Goal: Check status: Check status

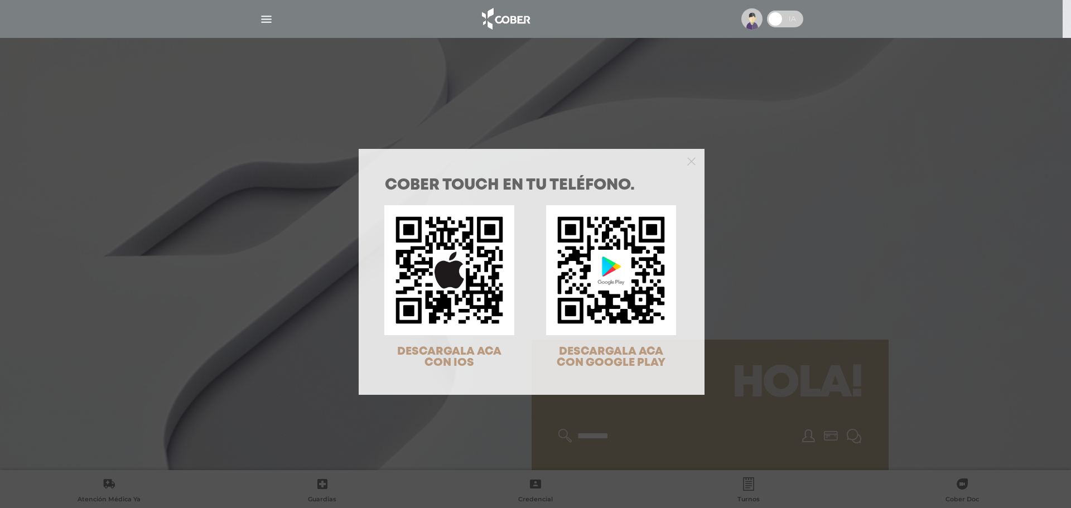
click at [865, 206] on div "COBER TOUCH en tu teléfono. DESCARGALA ACA CON IOS DESCARGALA ACA CON GOOGLE PL…" at bounding box center [535, 254] width 1071 height 508
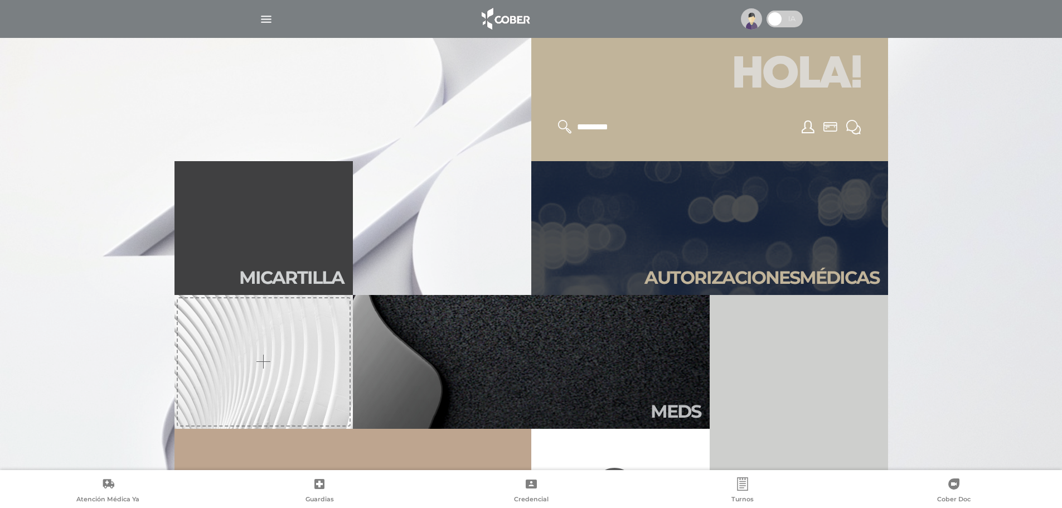
scroll to position [335, 0]
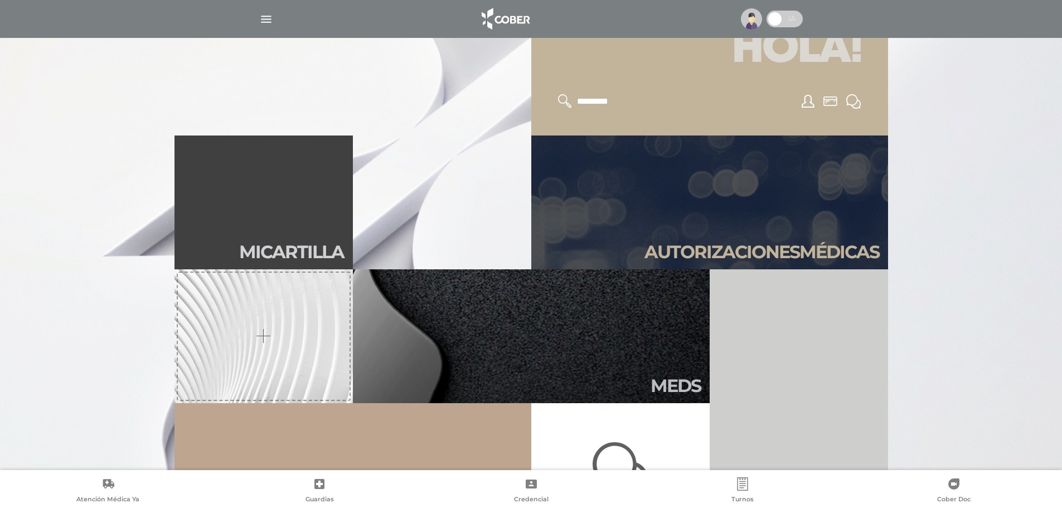
click at [866, 211] on link "Autori zaciones médicas" at bounding box center [709, 203] width 357 height 134
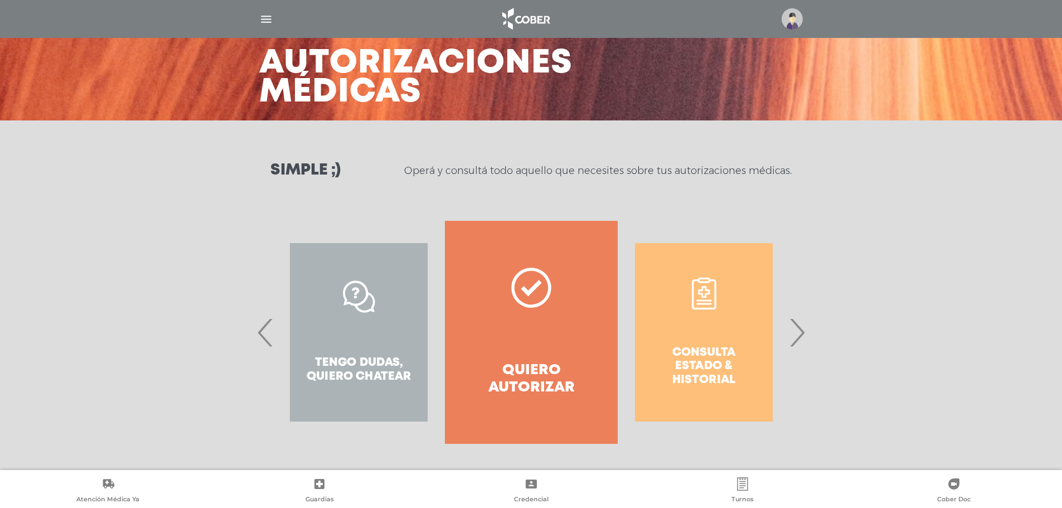
scroll to position [52, 0]
click at [804, 346] on span "›" at bounding box center [797, 332] width 22 height 60
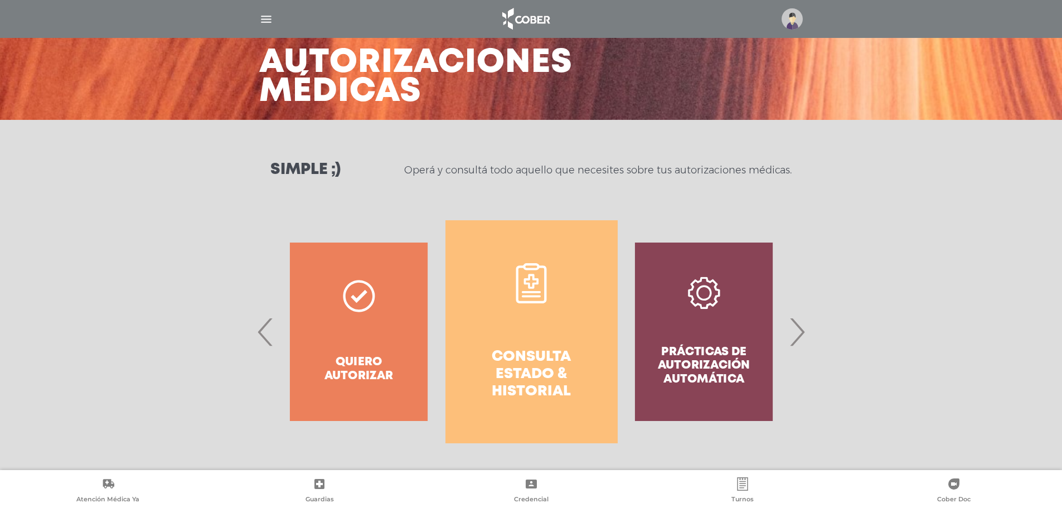
click at [517, 374] on h4 "Consulta estado & historial" at bounding box center [532, 375] width 132 height 52
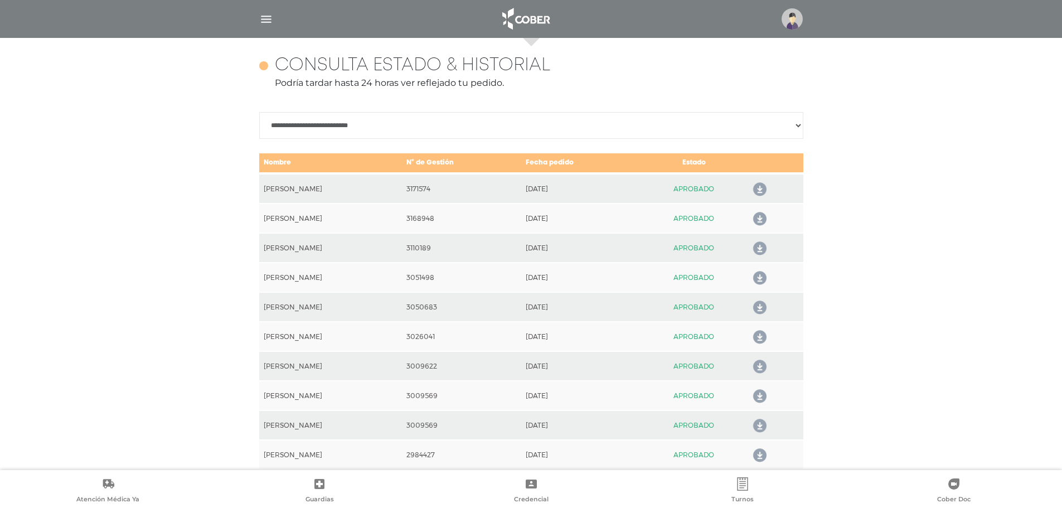
scroll to position [495, 0]
